Goal: Task Accomplishment & Management: Complete application form

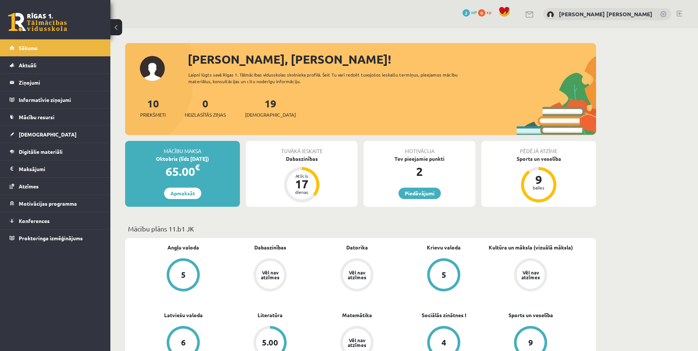
scroll to position [37, 0]
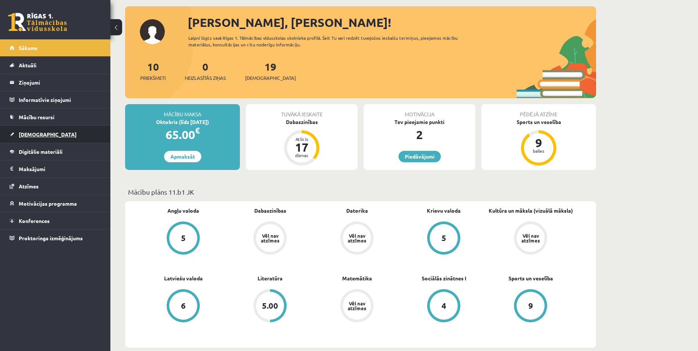
click at [53, 133] on link "[DEMOGRAPHIC_DATA]" at bounding box center [56, 134] width 92 height 17
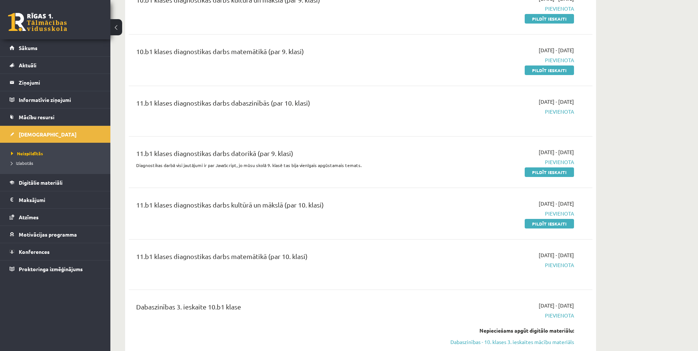
scroll to position [74, 0]
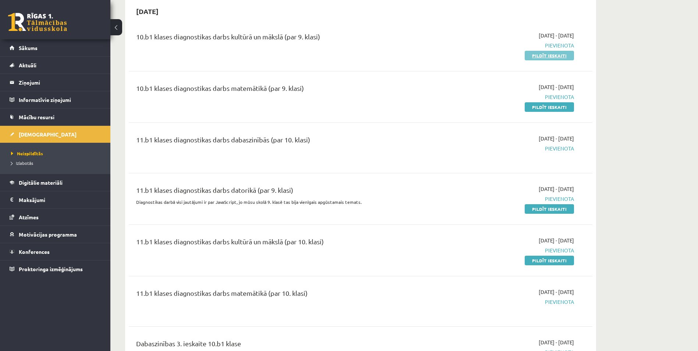
click at [543, 53] on link "Pildīt ieskaiti" at bounding box center [548, 56] width 49 height 10
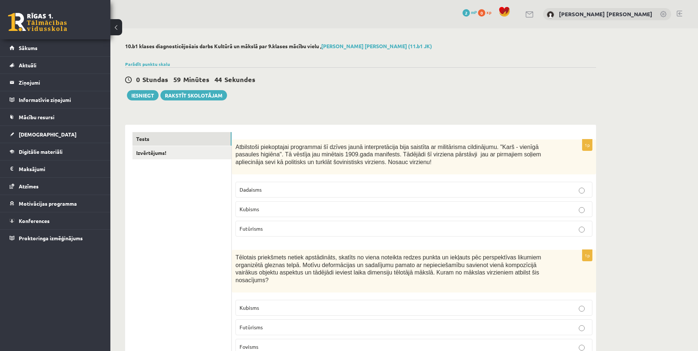
drag, startPoint x: 200, startPoint y: 117, endPoint x: 196, endPoint y: 123, distance: 7.3
drag, startPoint x: 196, startPoint y: 123, endPoint x: 182, endPoint y: 157, distance: 36.3
click at [182, 157] on link "Izvērtējums!" at bounding box center [181, 153] width 99 height 14
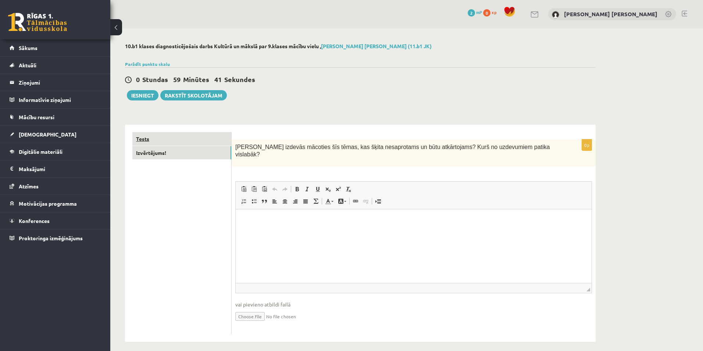
click at [184, 136] on link "Tests" at bounding box center [181, 139] width 99 height 14
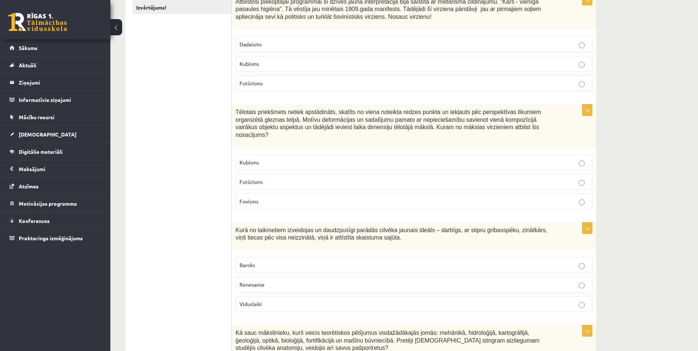
scroll to position [118, 0]
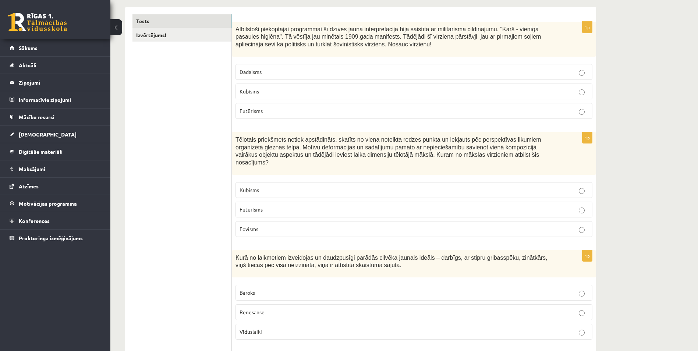
click at [361, 108] on p "Futūrisms" at bounding box center [413, 111] width 349 height 8
click at [363, 186] on p "Kubisms" at bounding box center [413, 190] width 349 height 8
click at [367, 304] on label "Renesanse" at bounding box center [413, 312] width 357 height 16
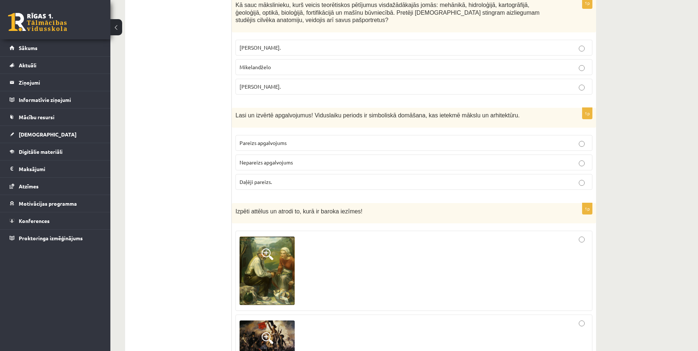
scroll to position [453, 0]
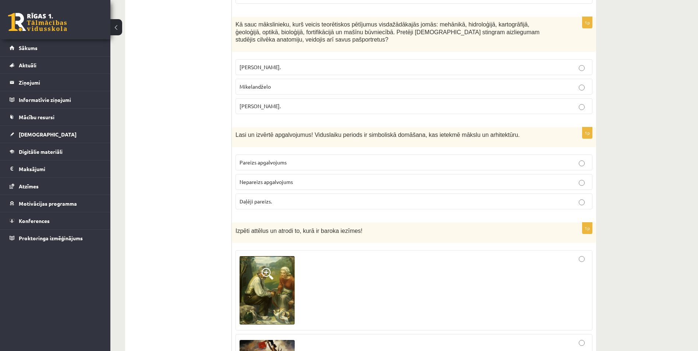
click at [318, 102] on p "Leonardo da Vinči." at bounding box center [413, 106] width 349 height 8
click at [322, 158] on p "Pareizs apgalvojums" at bounding box center [413, 162] width 349 height 8
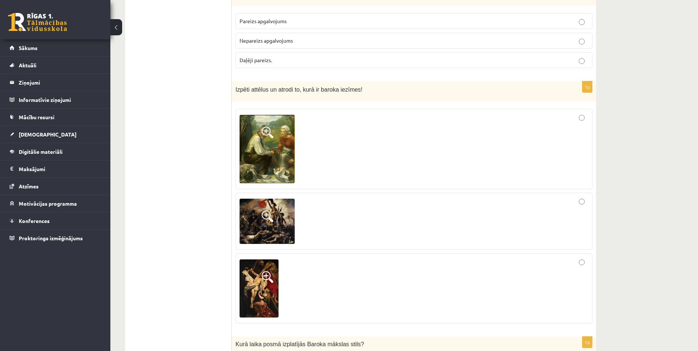
scroll to position [606, 0]
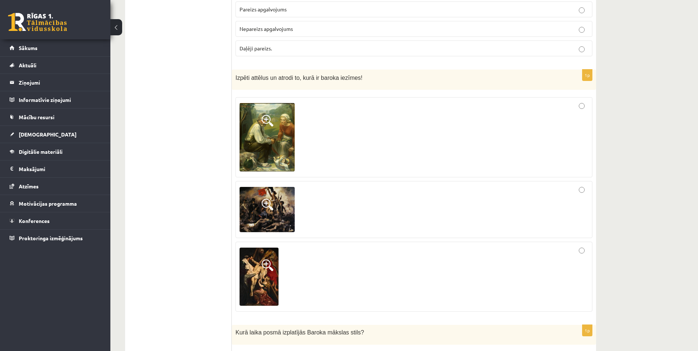
click at [372, 198] on div at bounding box center [413, 209] width 349 height 49
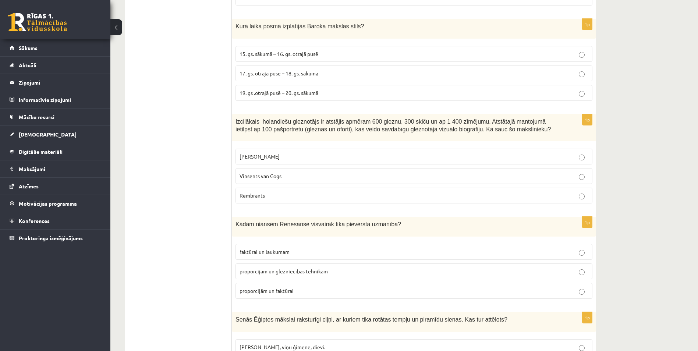
scroll to position [924, 0]
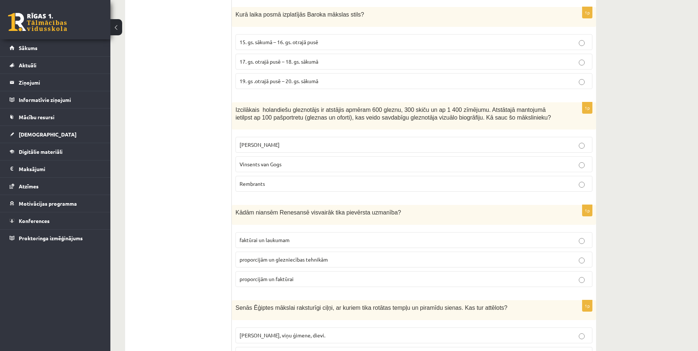
click at [328, 58] on p "17. gs. otrajā pusē – 18. gs. sākumā" at bounding box center [413, 62] width 349 height 8
click at [314, 176] on label "Rembrants" at bounding box center [413, 184] width 357 height 16
click at [336, 256] on p "proporcijām un glezniecības tehnikām" at bounding box center [413, 260] width 349 height 8
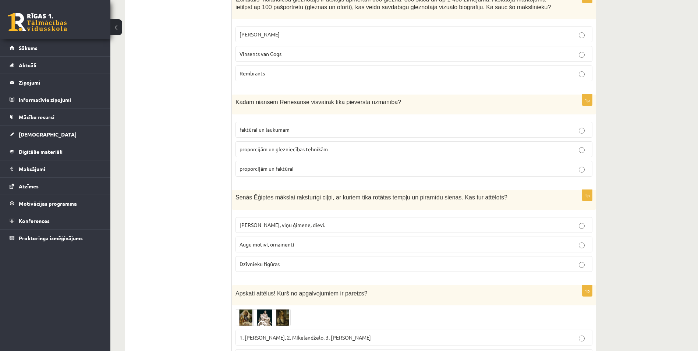
click at [335, 221] on p "Faraoni, viņu ģimene, dievi." at bounding box center [413, 225] width 349 height 8
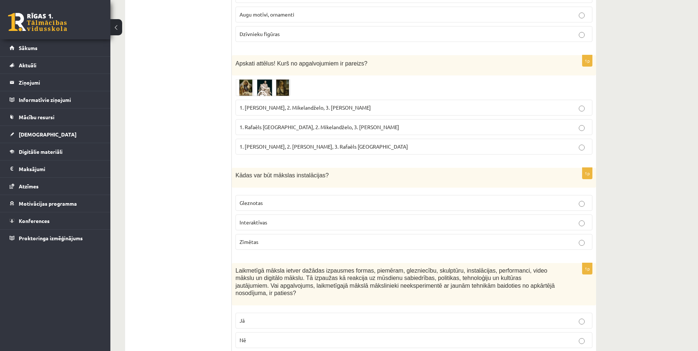
scroll to position [1280, 0]
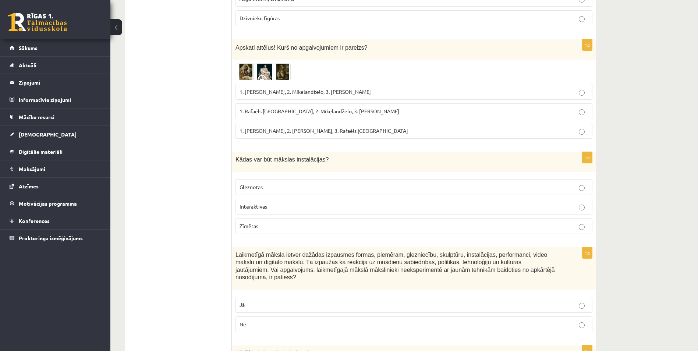
drag, startPoint x: 667, startPoint y: 136, endPoint x: 660, endPoint y: 135, distance: 7.0
drag, startPoint x: 660, startPoint y: 135, endPoint x: 281, endPoint y: 65, distance: 385.1
click at [281, 65] on img at bounding box center [262, 71] width 55 height 17
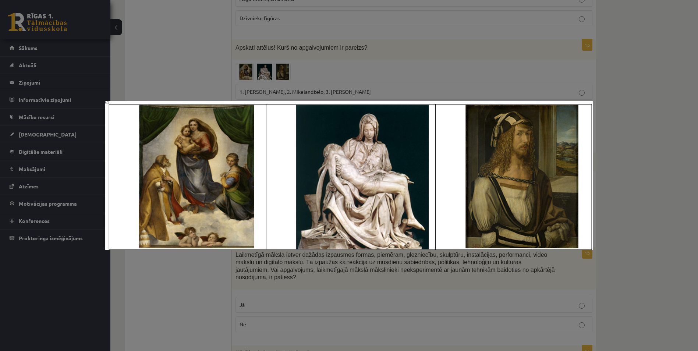
click at [621, 179] on div at bounding box center [349, 175] width 698 height 351
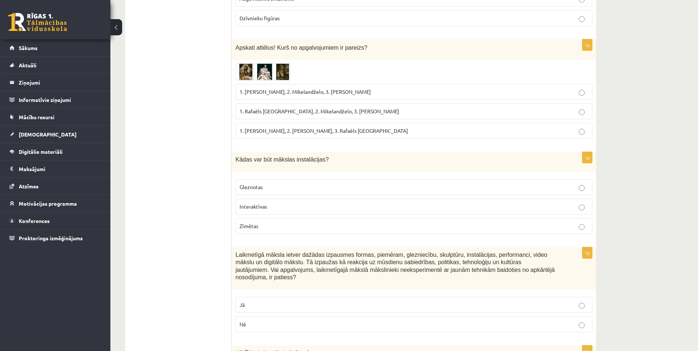
click at [340, 88] on span "1. Leonardo da Vinči, 2. Mikelandželo, 3. Albrehts Dīrers" at bounding box center [304, 91] width 131 height 7
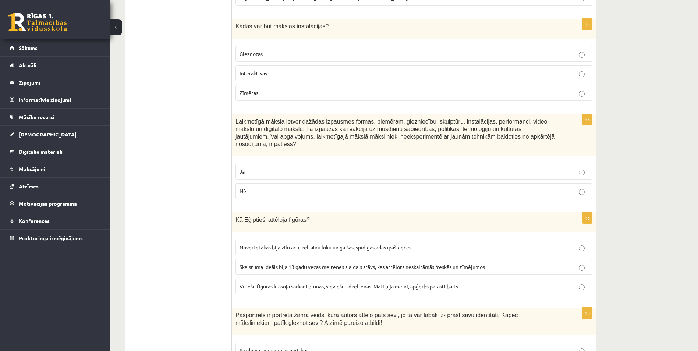
scroll to position [1421, 0]
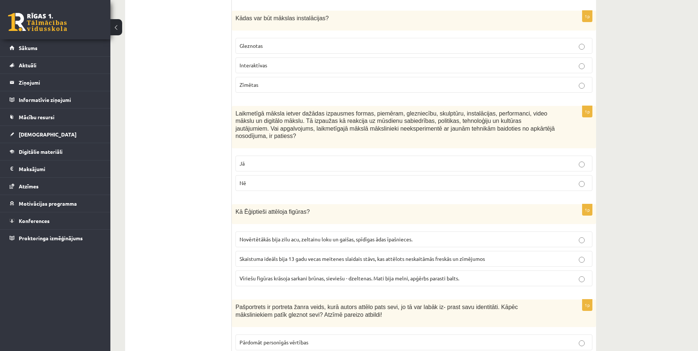
click at [431, 61] on p "Interaktīvas" at bounding box center [413, 65] width 349 height 8
click at [525, 179] on p "Nē" at bounding box center [413, 183] width 349 height 8
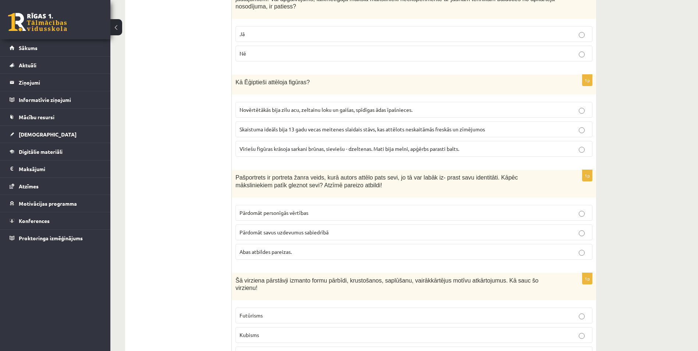
scroll to position [1582, 0]
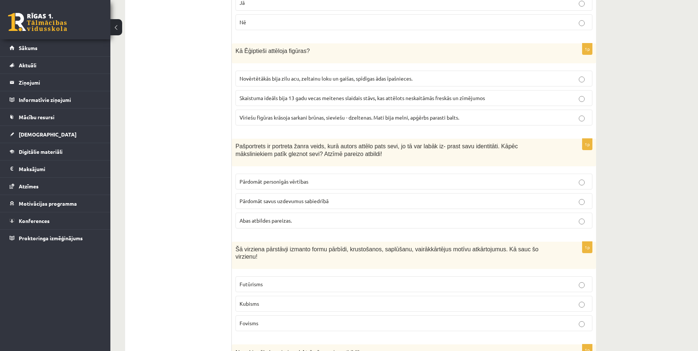
click at [457, 94] on span "Skaistuma ideāls bija 13 gadu vecas meitenes slaidais stāvs, kas attēlots neska…" at bounding box center [361, 97] width 245 height 7
drag, startPoint x: 452, startPoint y: 184, endPoint x: 534, endPoint y: 177, distance: 81.9
click at [455, 197] on p "Pārdomāt savus uzdevumus sabiedrībā" at bounding box center [413, 201] width 349 height 8
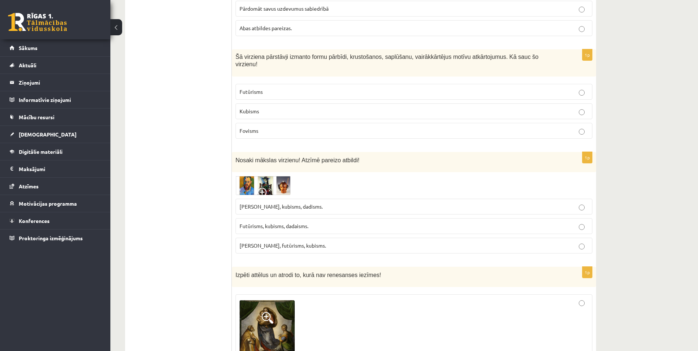
scroll to position [1790, 0]
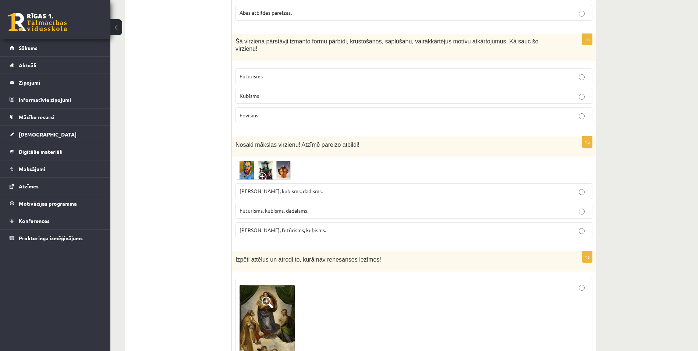
click at [410, 68] on label "Futūrisms" at bounding box center [413, 76] width 357 height 16
click at [261, 172] on span at bounding box center [263, 178] width 12 height 12
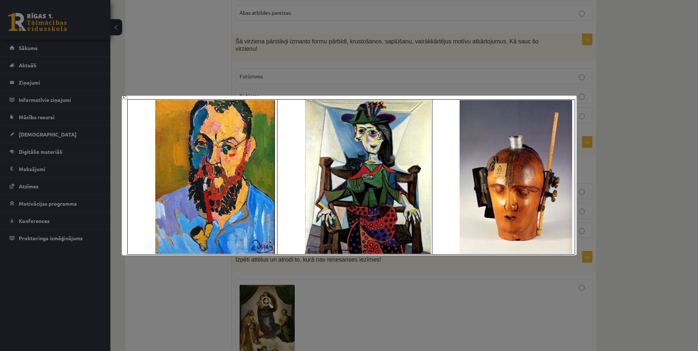
click at [264, 153] on img at bounding box center [349, 176] width 454 height 160
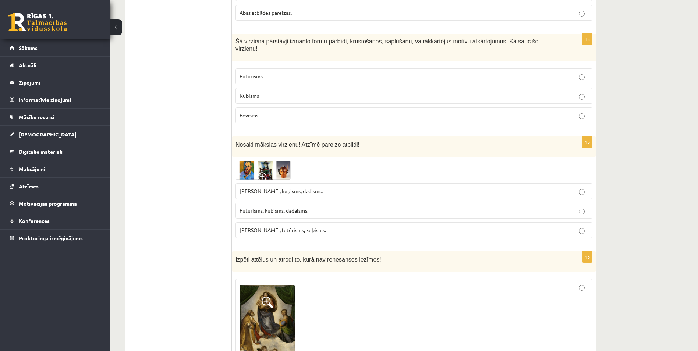
click at [294, 207] on span "Futūrisms, kubisms, dadaisms." at bounding box center [273, 210] width 69 height 7
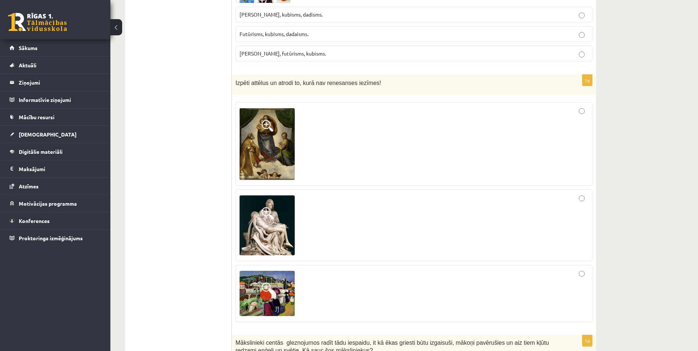
scroll to position [1986, 0]
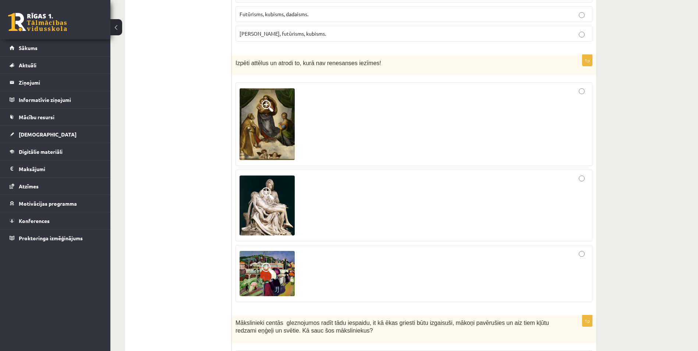
click at [518, 122] on div at bounding box center [413, 123] width 349 height 75
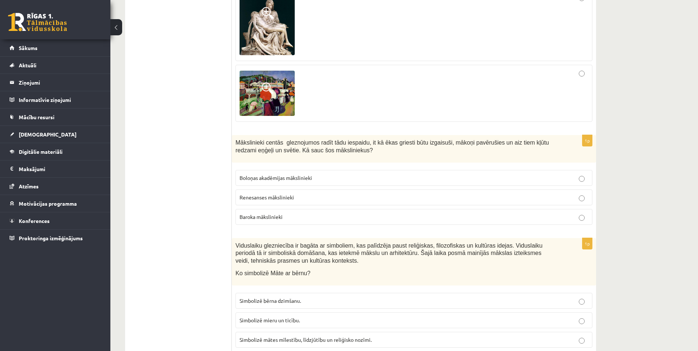
scroll to position [2186, 0]
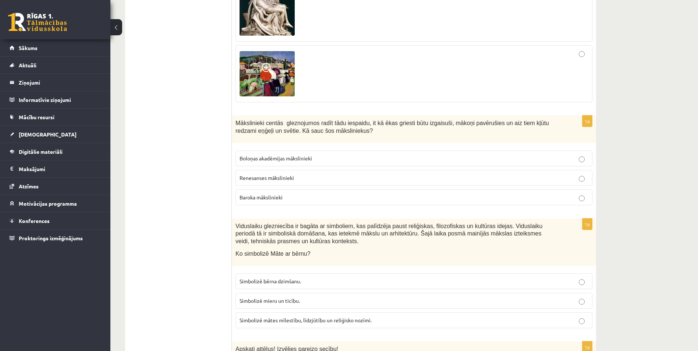
click at [446, 174] on p "Renesanses mākslinieki" at bounding box center [413, 178] width 349 height 8
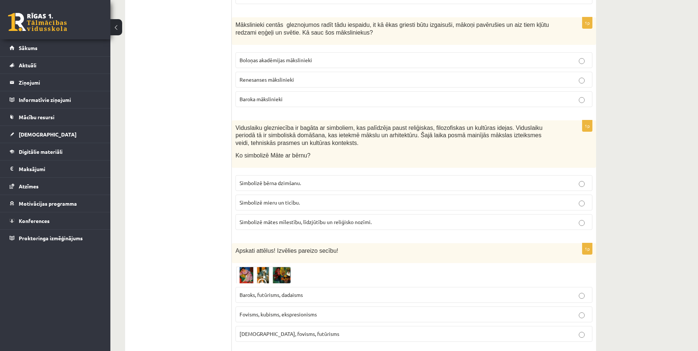
scroll to position [2319, 0]
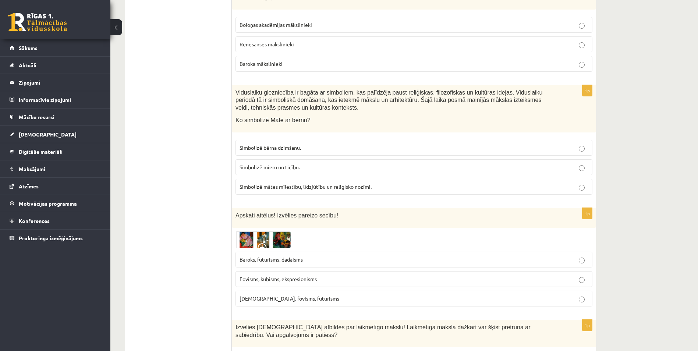
click at [440, 159] on label "Simbolizē mieru un ticību." at bounding box center [413, 167] width 357 height 16
drag, startPoint x: 428, startPoint y: 238, endPoint x: 515, endPoint y: 228, distance: 87.3
click at [429, 256] on p "Baroks, futūrisms, dadaisms" at bounding box center [413, 260] width 349 height 8
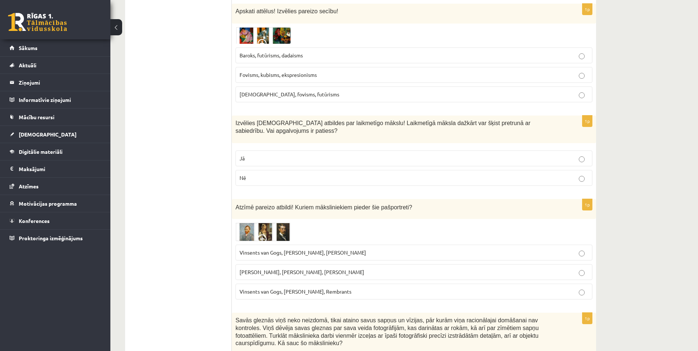
scroll to position [2558, 0]
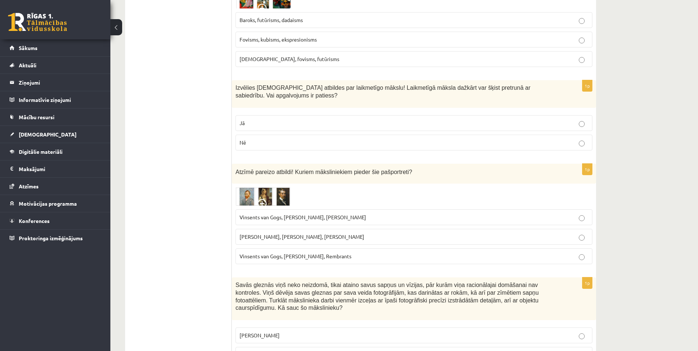
drag, startPoint x: 484, startPoint y: 115, endPoint x: 485, endPoint y: 122, distance: 6.6
click at [484, 135] on label "Nē" at bounding box center [413, 143] width 357 height 16
click at [465, 213] on p "Vinsents van Gogs, Albrehts Dīrers, Janis Rozentāls" at bounding box center [413, 217] width 349 height 8
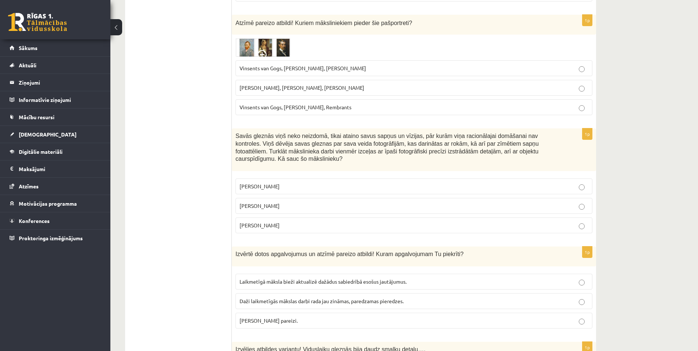
scroll to position [2719, 0]
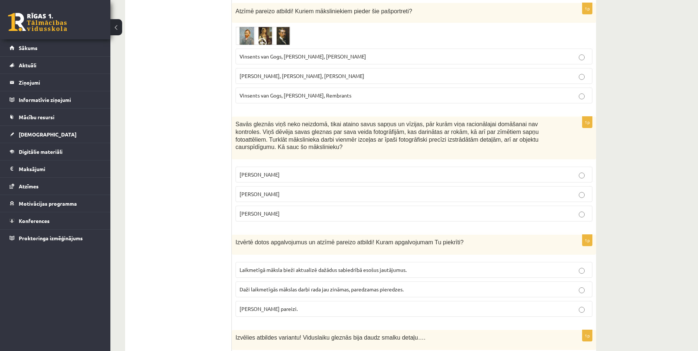
drag, startPoint x: 495, startPoint y: 161, endPoint x: 559, endPoint y: 199, distance: 75.0
click at [497, 190] on p "Salvadors Dalī" at bounding box center [413, 194] width 349 height 8
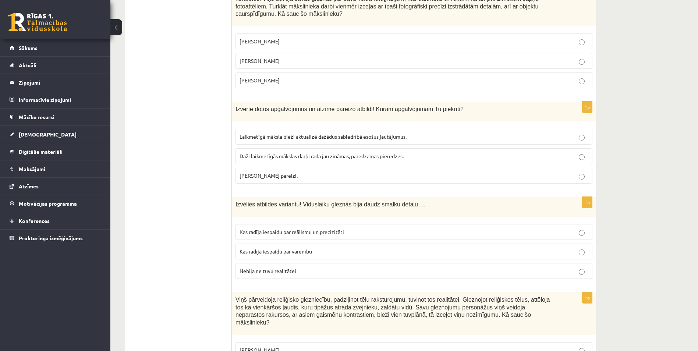
scroll to position [2848, 0]
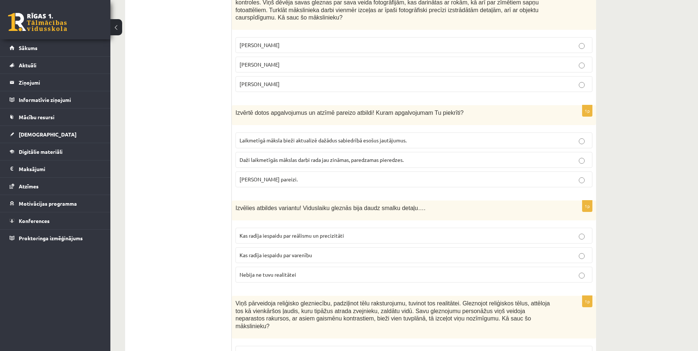
click at [488, 156] on p "Daži laikmetīgās mākslas darbi rada jau zināmas, paredzamas pieredzes." at bounding box center [413, 160] width 349 height 8
click at [480, 251] on p "Kas radīja iespaidu par varenību" at bounding box center [413, 255] width 349 height 8
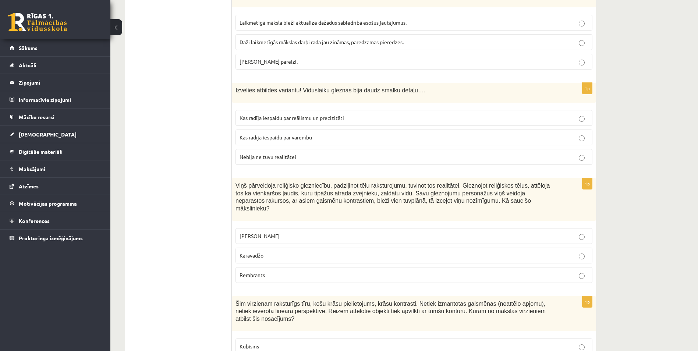
scroll to position [2993, 0]
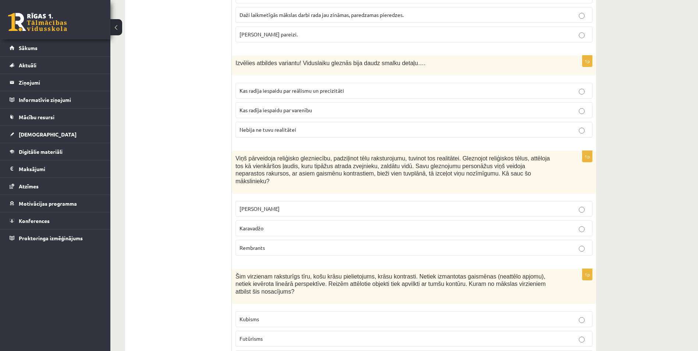
click at [422, 220] on label "Karavadžo" at bounding box center [413, 228] width 357 height 16
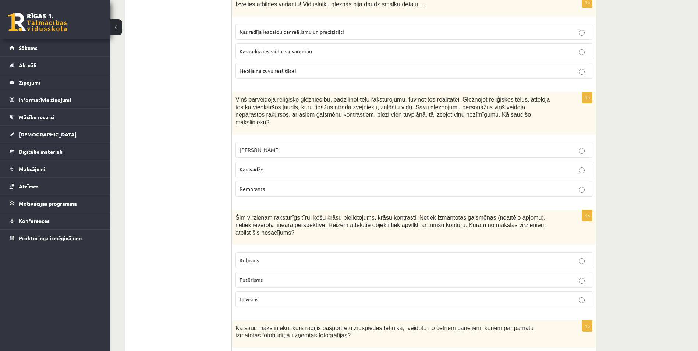
scroll to position [3076, 0]
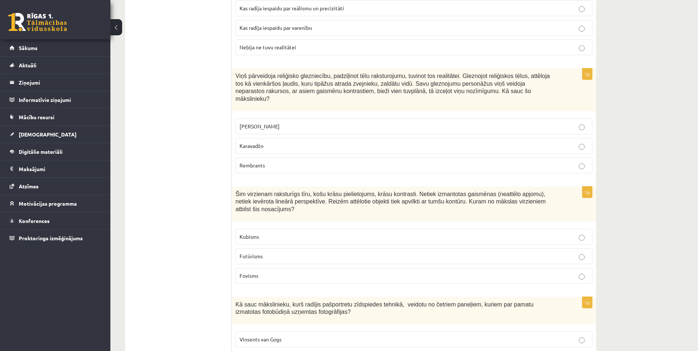
click at [418, 252] on p "Futūrisms" at bounding box center [413, 256] width 349 height 8
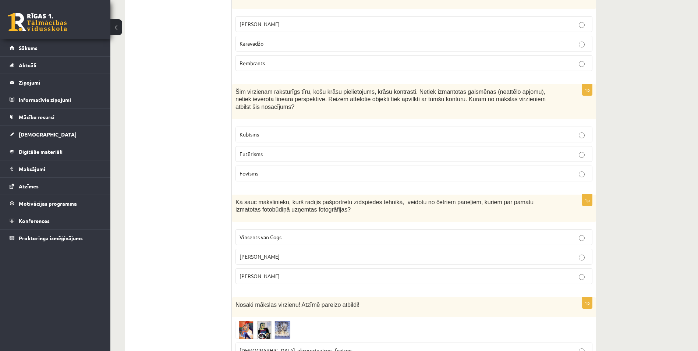
scroll to position [3208, 0]
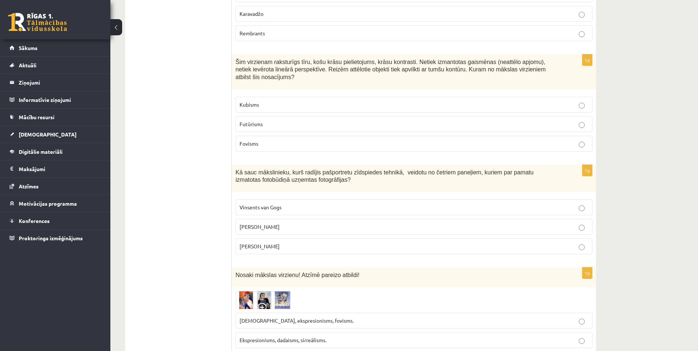
click at [486, 223] on p "Endijs Vorhols" at bounding box center [413, 227] width 349 height 8
drag, startPoint x: 469, startPoint y: 293, endPoint x: 558, endPoint y: 293, distance: 88.6
click at [472, 336] on p "Ekspresionisms, dadaisms, sirreālisms." at bounding box center [413, 340] width 349 height 8
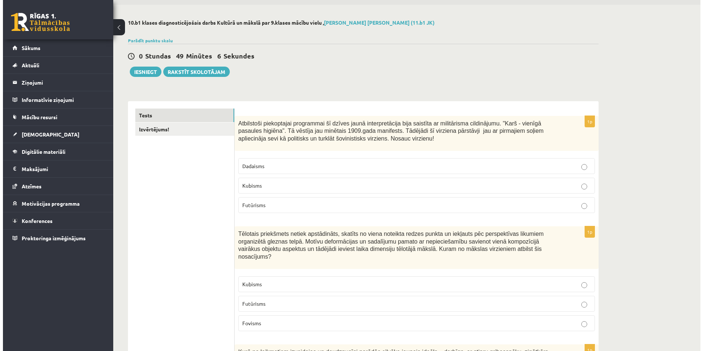
scroll to position [0, 0]
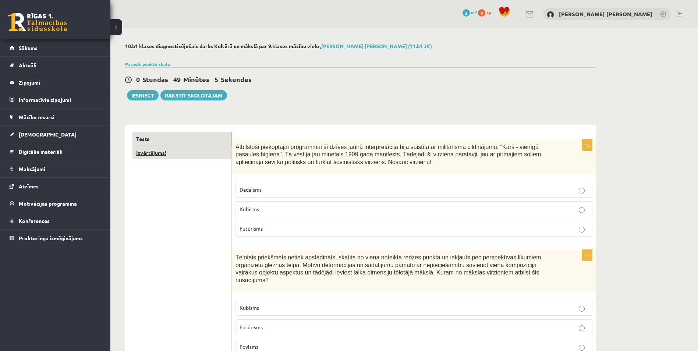
click at [160, 151] on link "Izvērtējums!" at bounding box center [181, 153] width 99 height 14
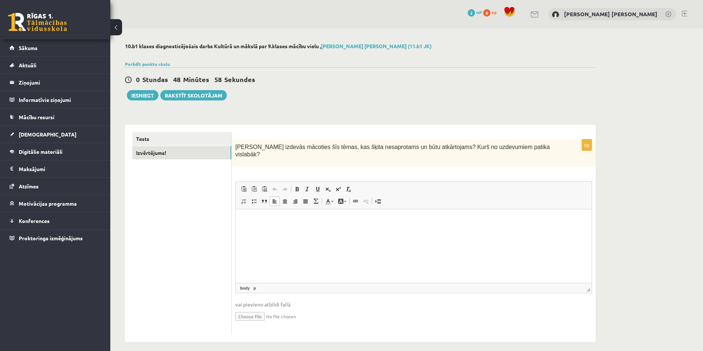
click at [308, 230] on html at bounding box center [414, 220] width 356 height 22
click at [141, 94] on button "Iesniegt" at bounding box center [143, 95] width 32 height 10
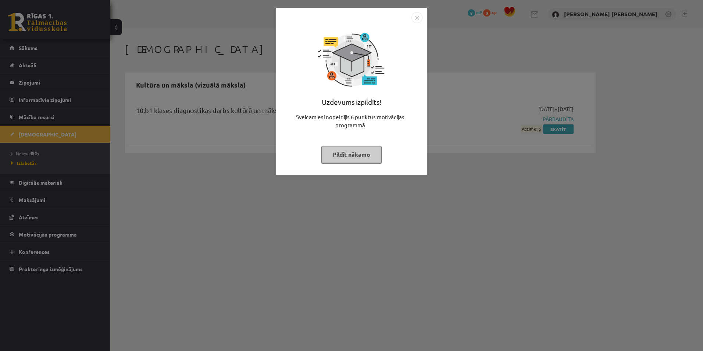
click at [356, 161] on button "Pildīt nākamo" at bounding box center [351, 154] width 60 height 17
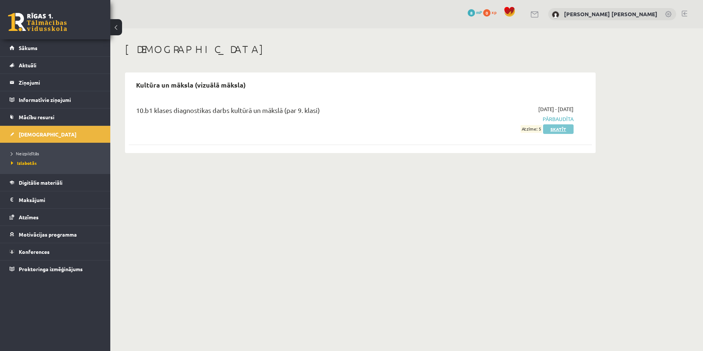
click at [554, 129] on link "Skatīt" at bounding box center [558, 129] width 31 height 10
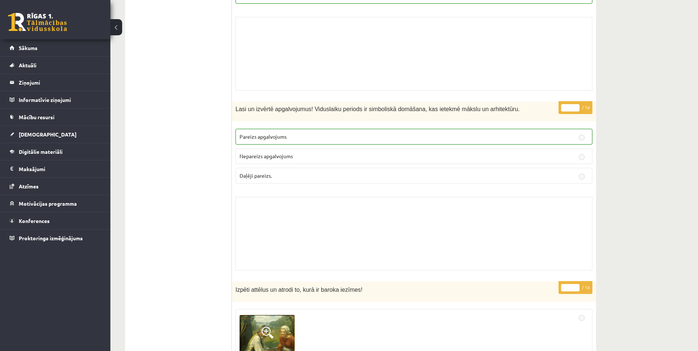
scroll to position [703, 0]
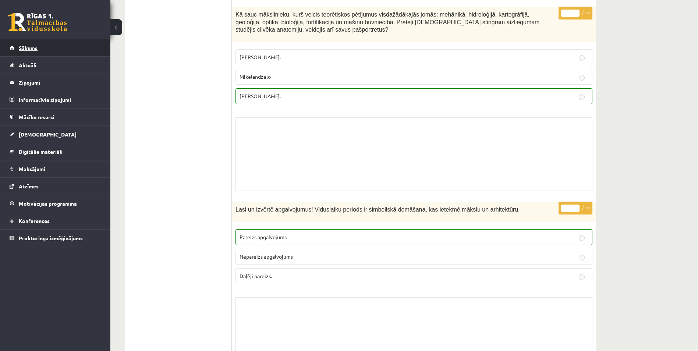
click at [67, 43] on link "Sākums" at bounding box center [56, 47] width 92 height 17
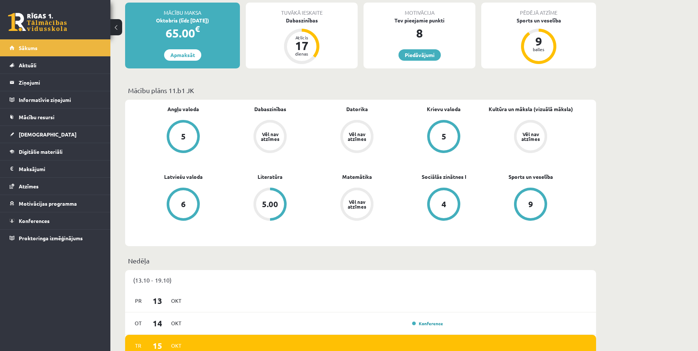
scroll to position [150, 0]
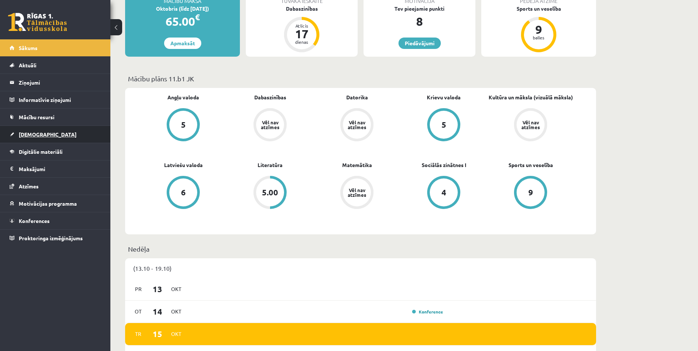
click at [53, 135] on link "[DEMOGRAPHIC_DATA]" at bounding box center [56, 134] width 92 height 17
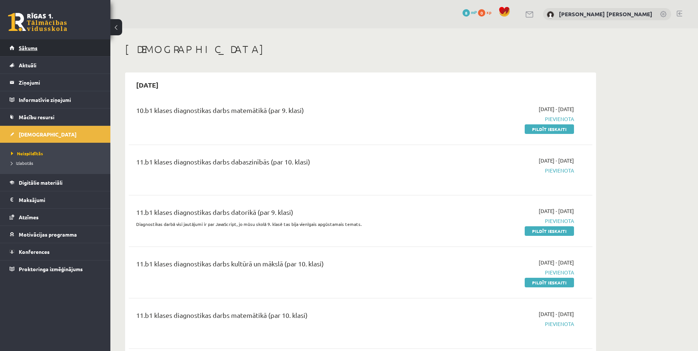
click at [63, 47] on link "Sākums" at bounding box center [56, 47] width 92 height 17
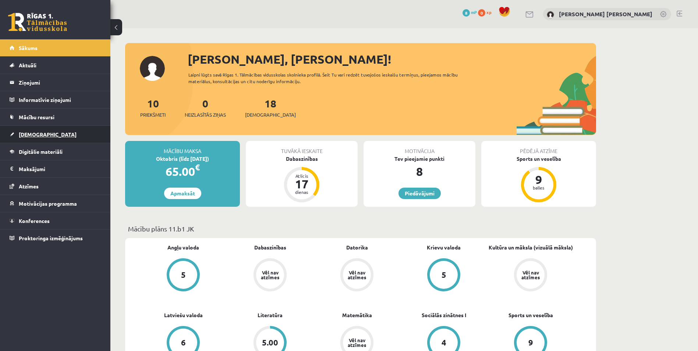
click at [17, 132] on link "[DEMOGRAPHIC_DATA]" at bounding box center [56, 134] width 92 height 17
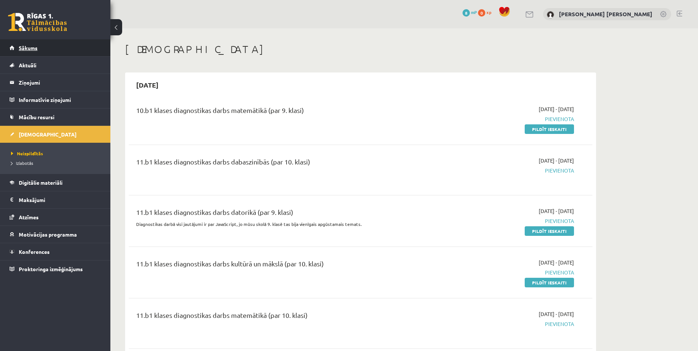
click at [49, 49] on link "Sākums" at bounding box center [56, 47] width 92 height 17
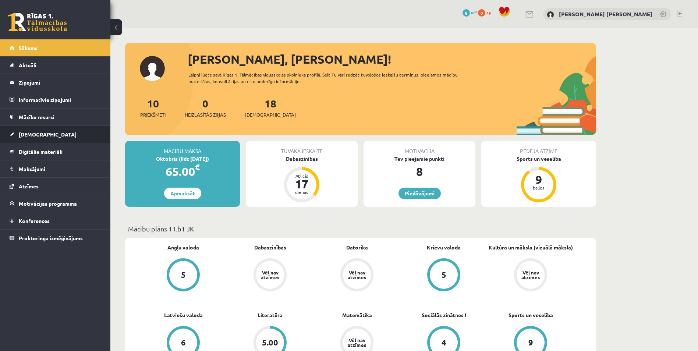
click at [41, 134] on span "[DEMOGRAPHIC_DATA]" at bounding box center [48, 134] width 58 height 7
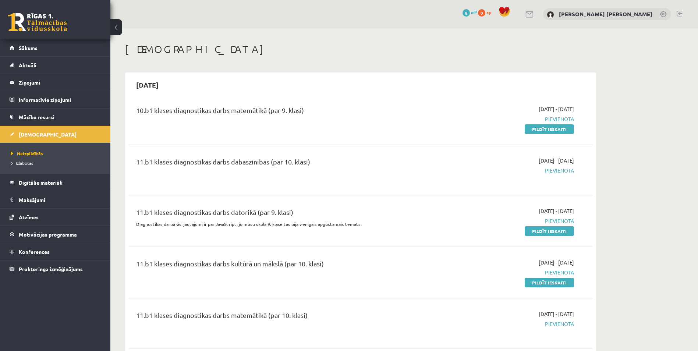
drag, startPoint x: 638, startPoint y: 38, endPoint x: 658, endPoint y: 35, distance: 20.5
drag, startPoint x: 658, startPoint y: 35, endPoint x: 647, endPoint y: 202, distance: 168.1
